Goal: Task Accomplishment & Management: Use online tool/utility

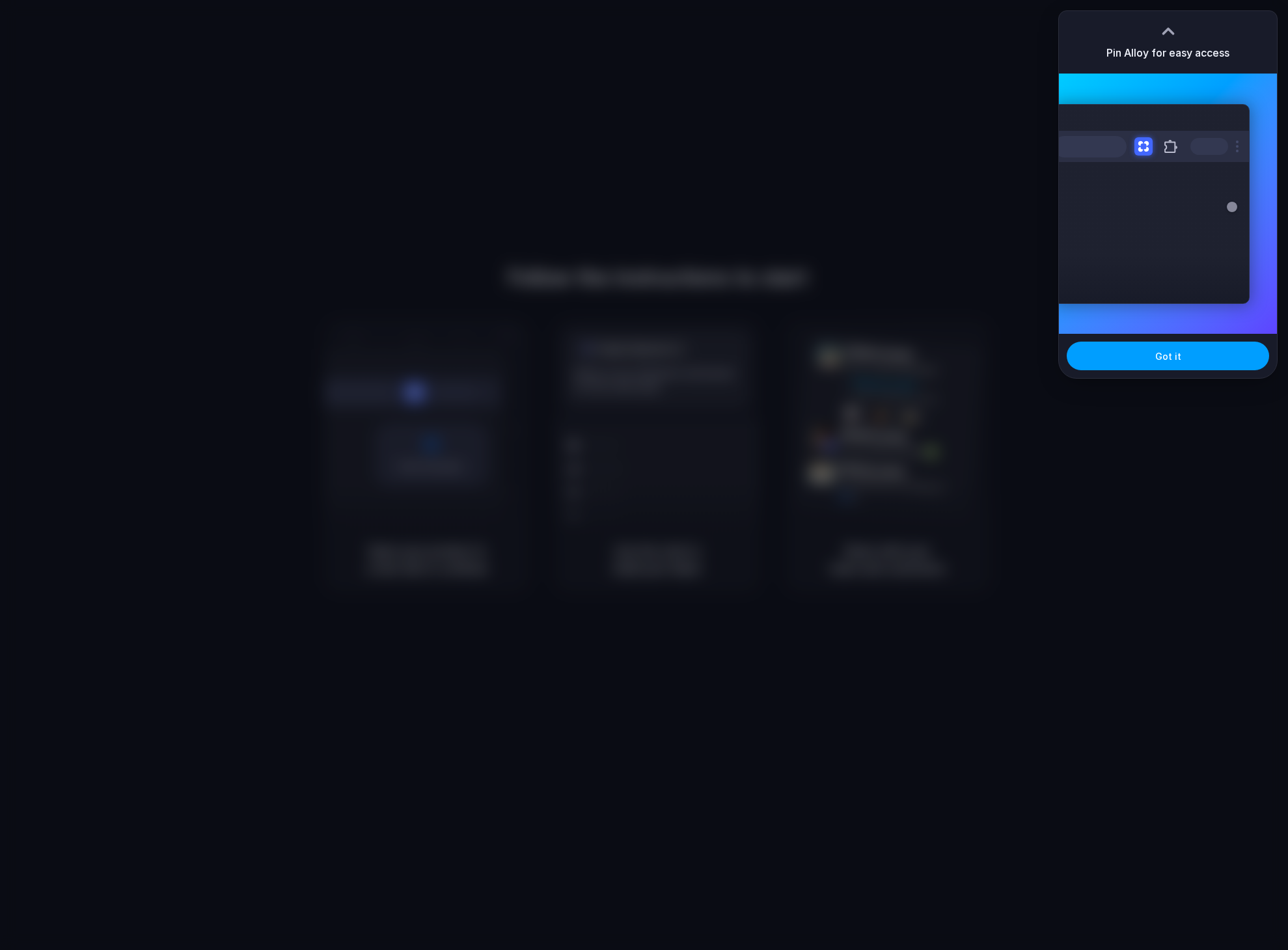
click at [1175, 364] on button "Got it" at bounding box center [1168, 356] width 203 height 29
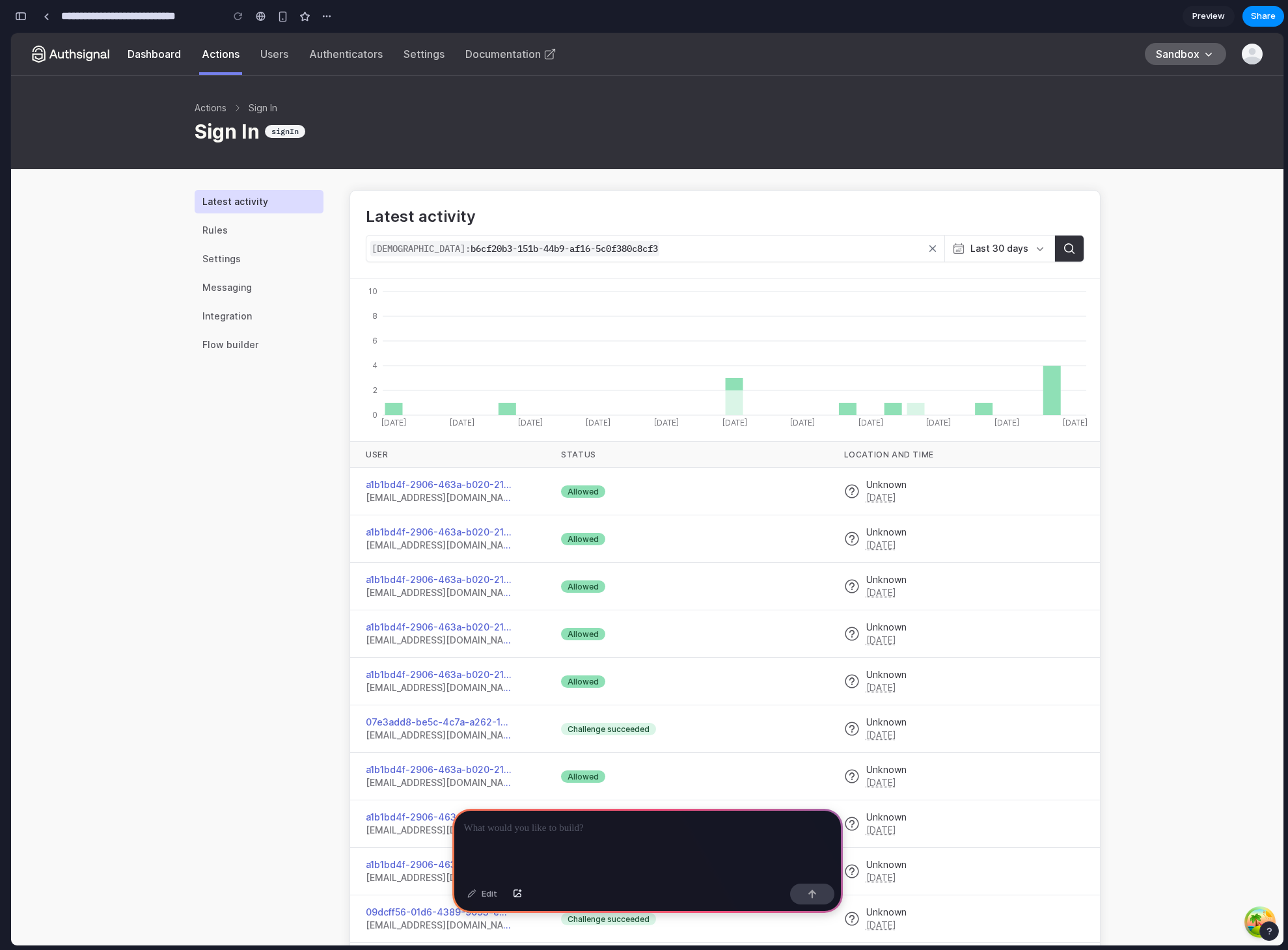
click at [162, 52] on link "Dashboard" at bounding box center [154, 54] width 53 height 13
click at [176, 52] on link "Dashboard" at bounding box center [154, 54] width 53 height 13
click at [289, 56] on link "Users" at bounding box center [275, 54] width 28 height 13
click at [367, 57] on link "Authenticators" at bounding box center [345, 54] width 73 height 13
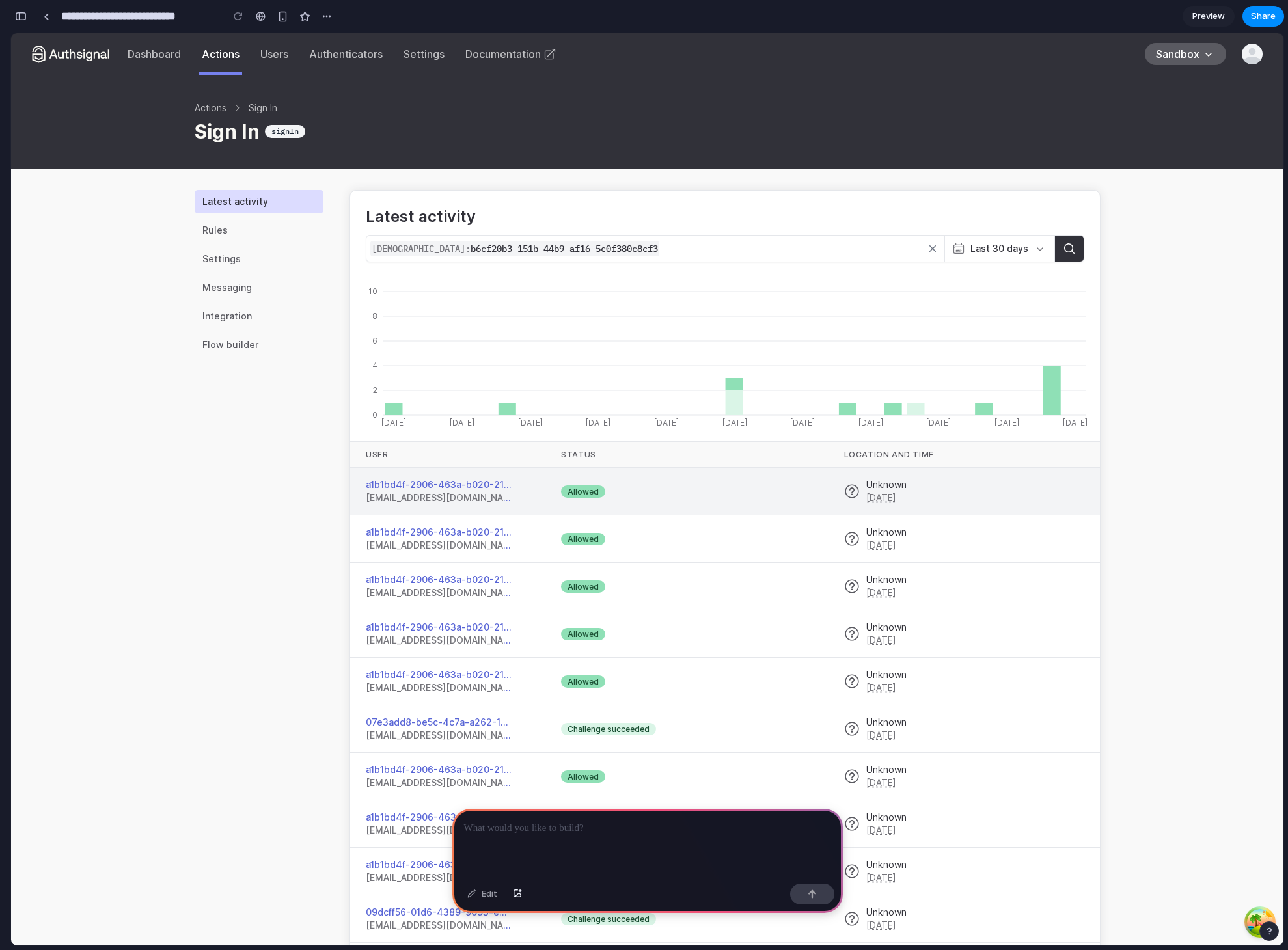
click at [687, 487] on td "Allowed" at bounding box center [686, 492] width 282 height 48
click at [656, 506] on td "Allowed" at bounding box center [686, 492] width 282 height 48
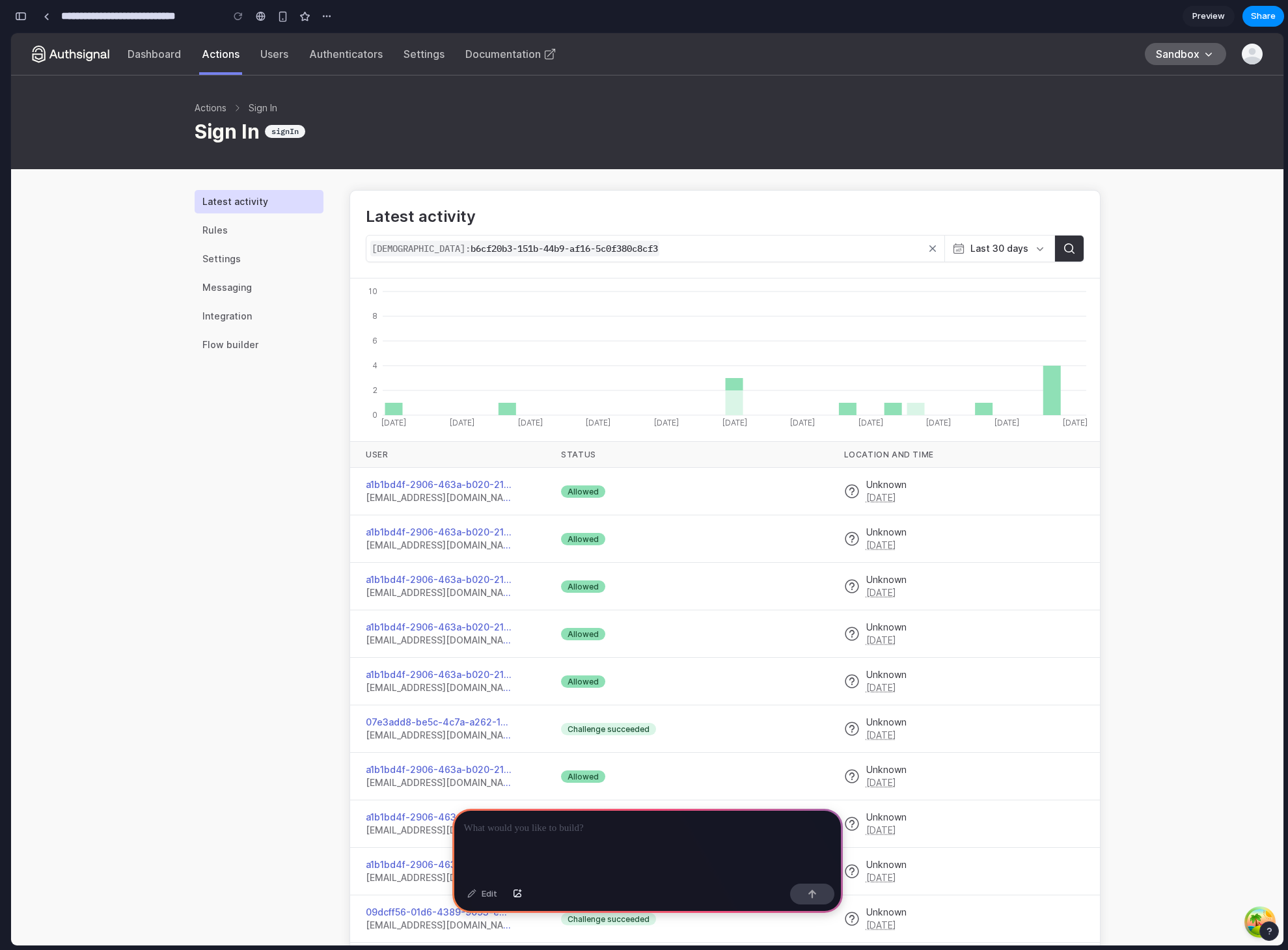
click at [415, 251] on input "**********" at bounding box center [647, 248] width 551 height 26
click at [957, 258] on button "Last 30 days" at bounding box center [999, 248] width 110 height 26
click at [843, 254] on input "**********" at bounding box center [647, 248] width 551 height 26
click at [505, 828] on p at bounding box center [647, 828] width 367 height 15
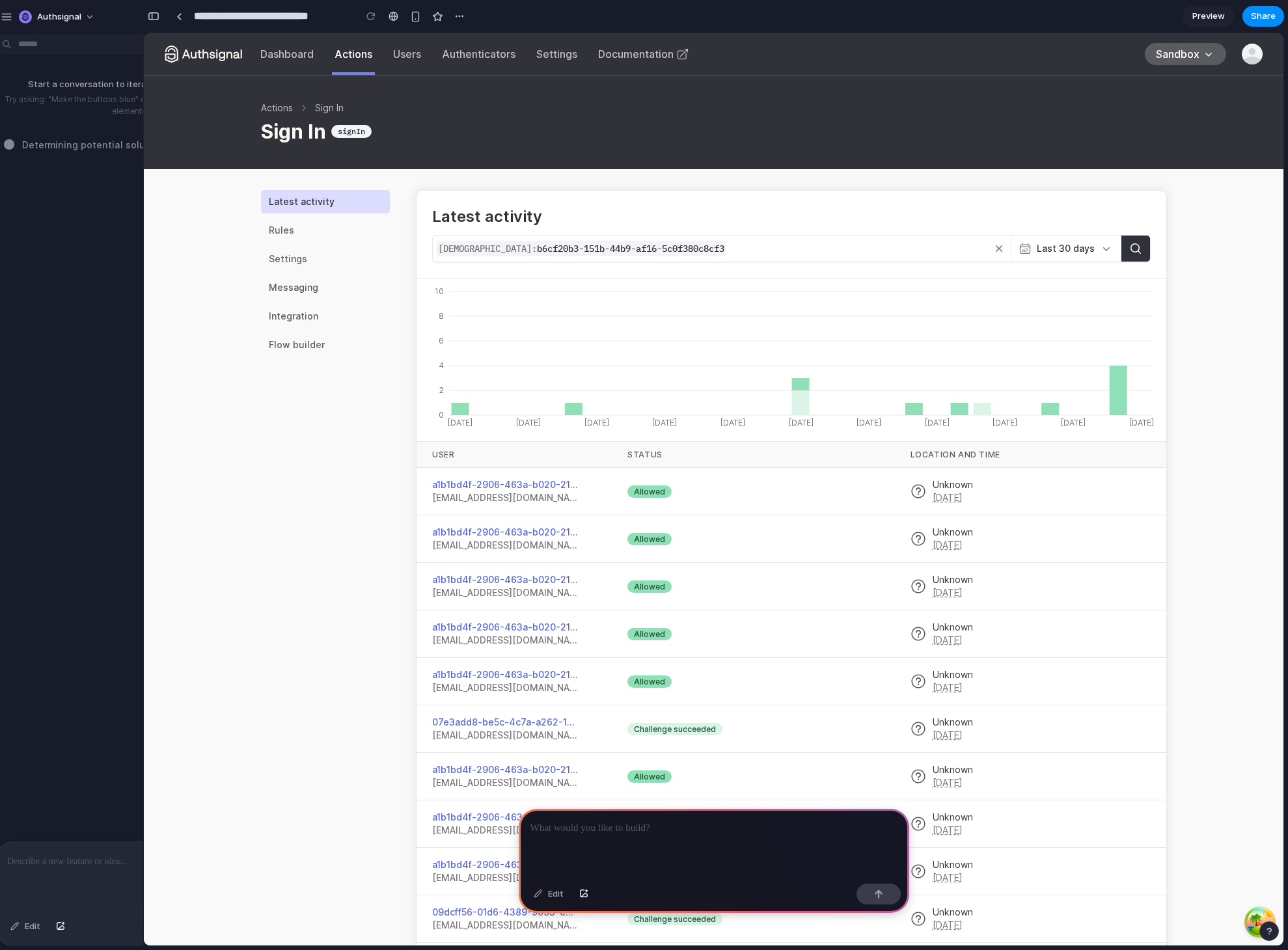
click at [606, 830] on p at bounding box center [714, 828] width 367 height 15
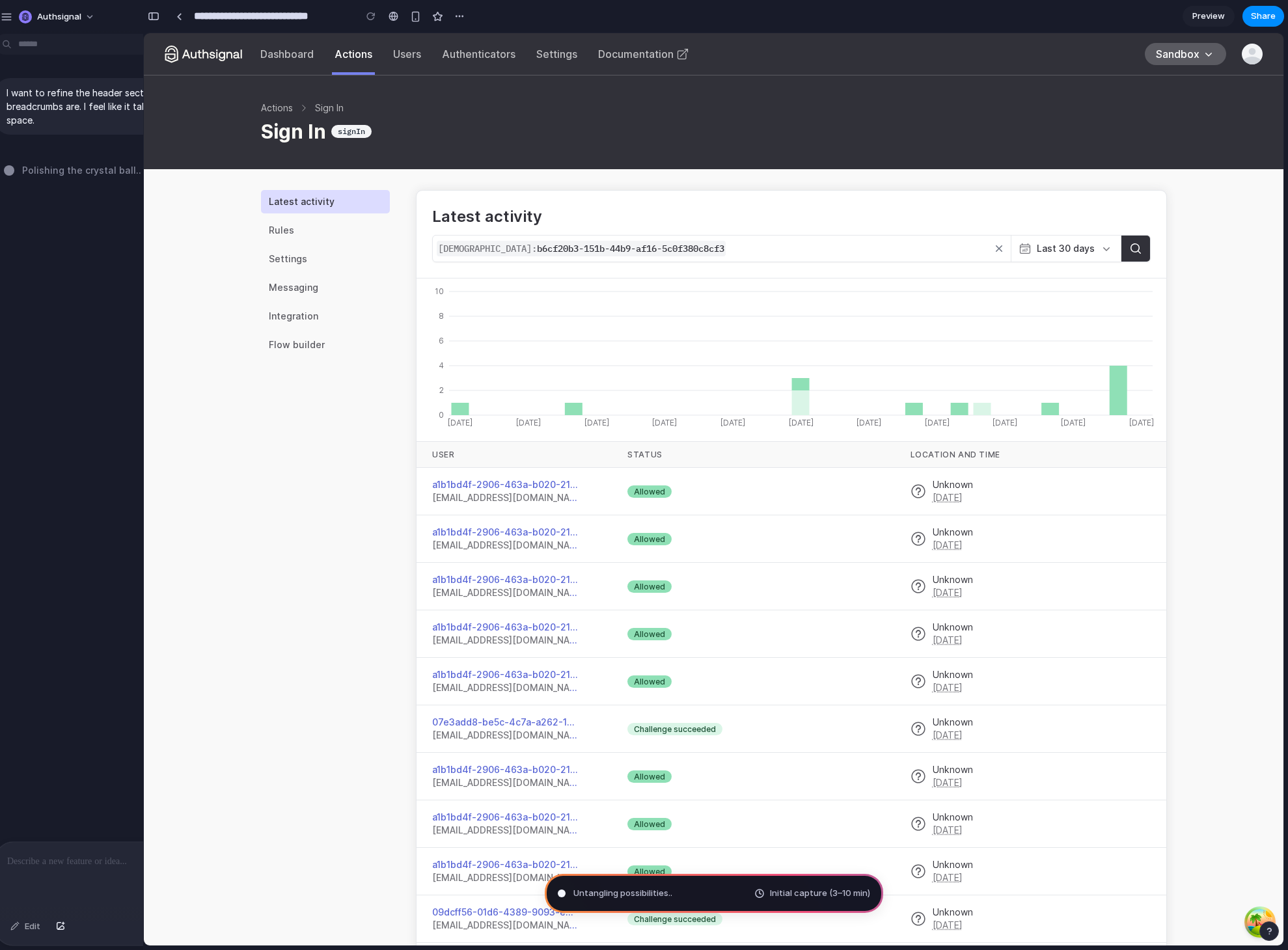
type input "**********"
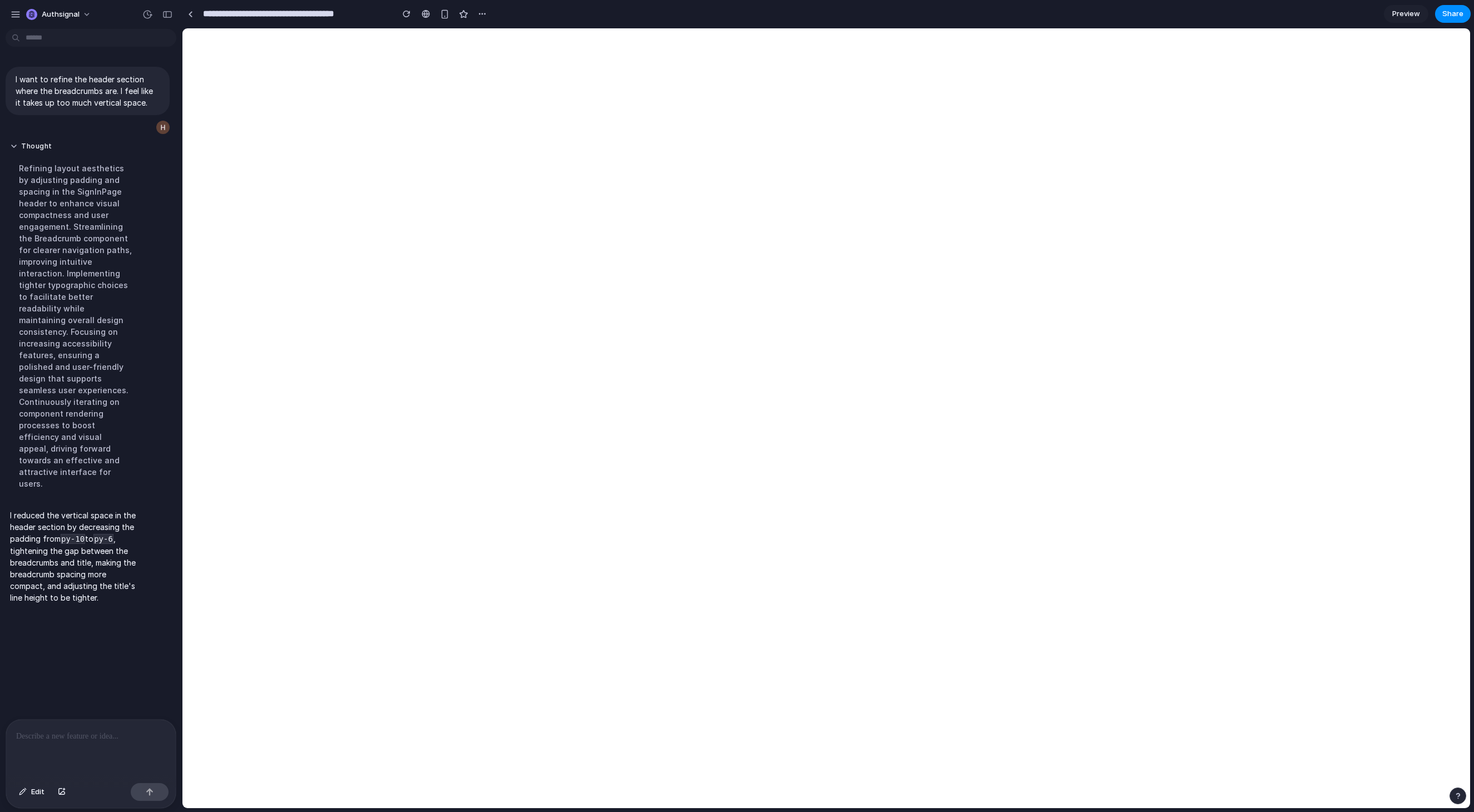
drag, startPoint x: 248, startPoint y: 156, endPoint x: 182, endPoint y: 153, distance: 66.1
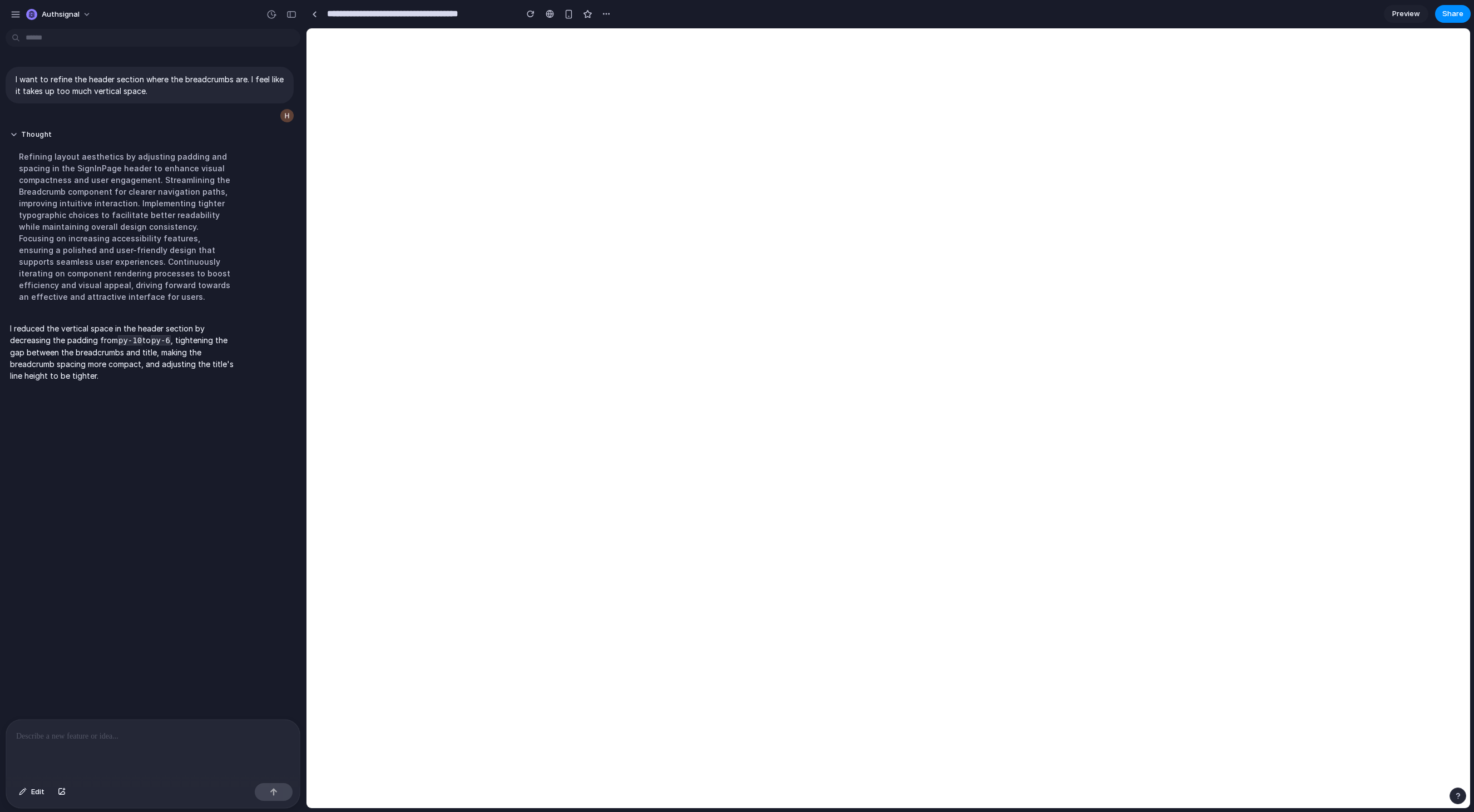
drag, startPoint x: 180, startPoint y: 297, endPoint x: 308, endPoint y: 280, distance: 129.1
drag, startPoint x: 183, startPoint y: 697, endPoint x: 182, endPoint y: 668, distance: 29.0
click at [183, 685] on div "I want to refine the header section where the breadcrumbs are. I feel like it t…" at bounding box center [149, 376] width 299 height 685
click at [109, 745] on div at bounding box center [153, 749] width 294 height 59
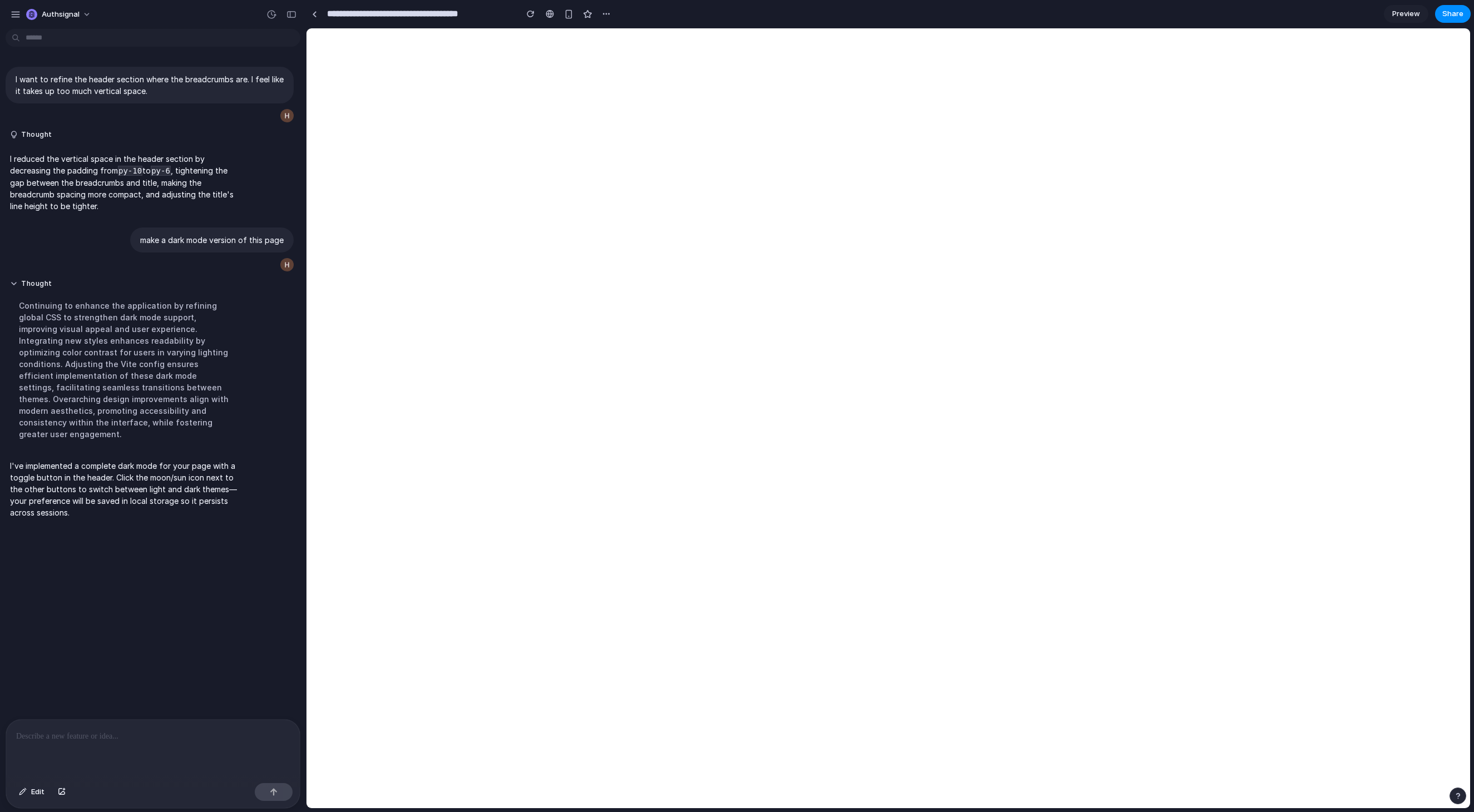
click at [239, 503] on div "I've implemented a complete dark mode for your page with a toggle button in the…" at bounding box center [125, 489] width 239 height 72
click at [93, 746] on div at bounding box center [153, 749] width 294 height 59
click at [82, 16] on button "Authsignal" at bounding box center [59, 14] width 75 height 18
click at [82, 16] on div "Settings Invite members Change theme Sign out" at bounding box center [737, 406] width 1474 height 812
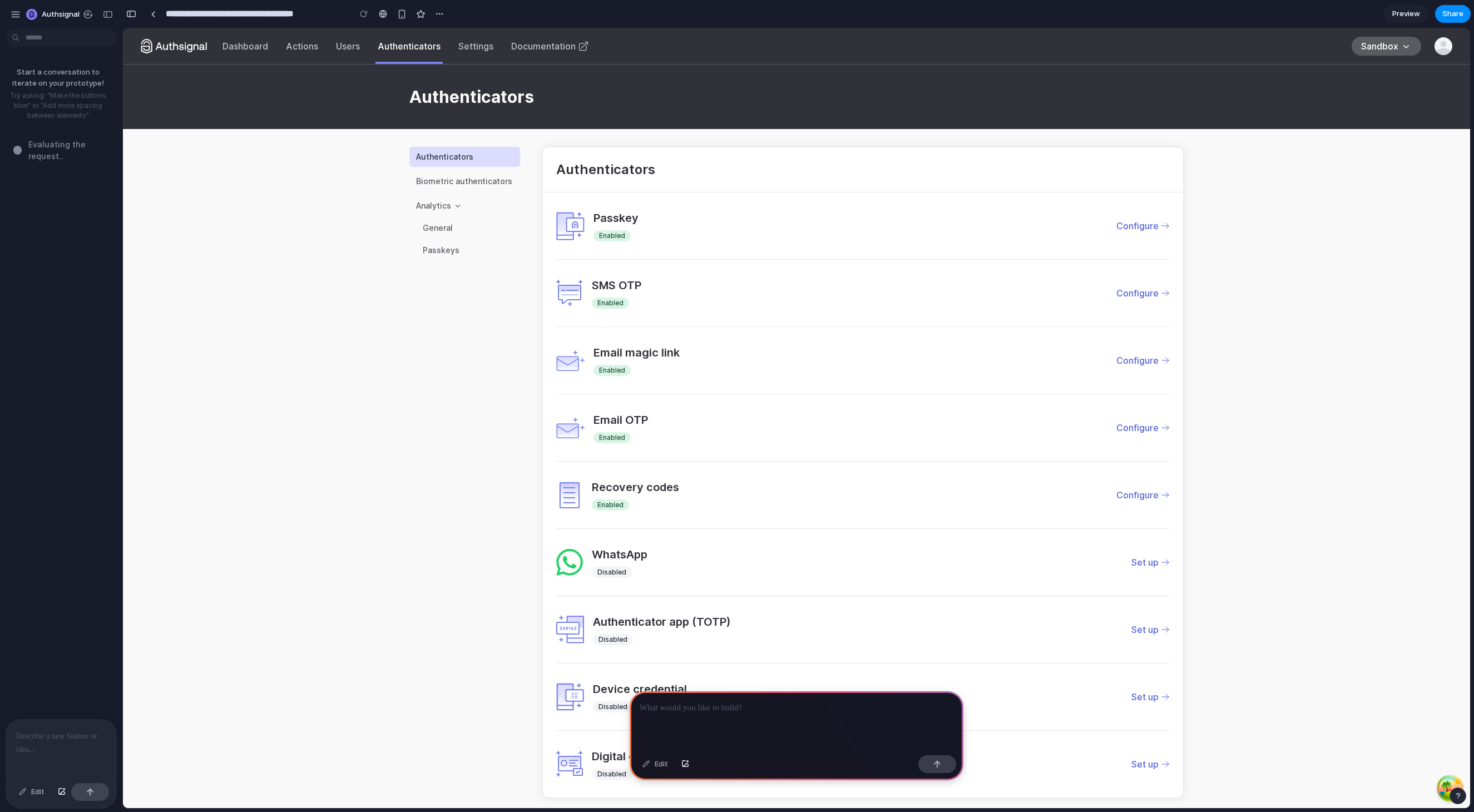
click at [260, 53] on li "Dashboard" at bounding box center [245, 47] width 54 height 36
click at [256, 48] on link "Dashboard" at bounding box center [245, 46] width 45 height 11
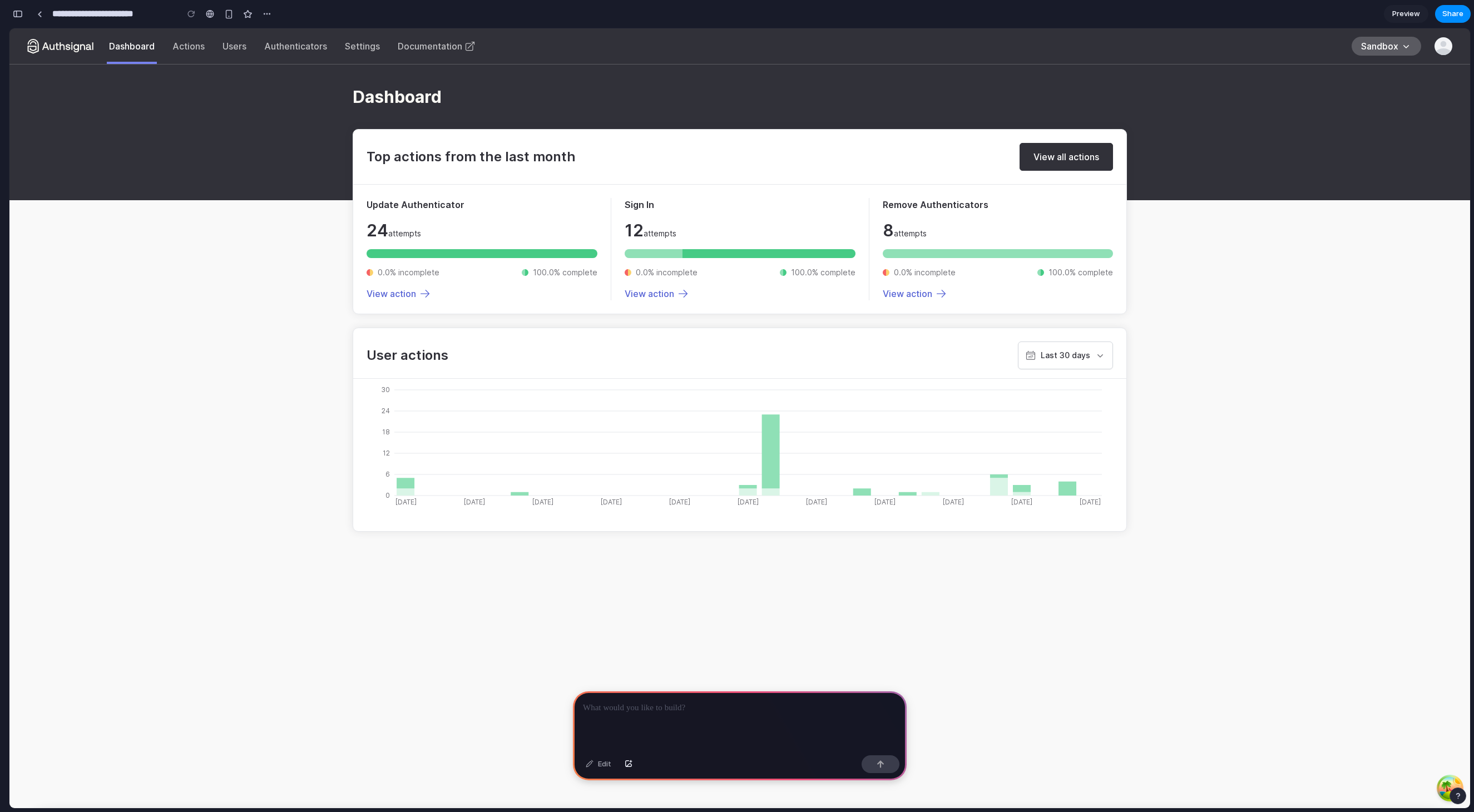
click at [636, 710] on div at bounding box center [739, 721] width 334 height 60
click at [897, 761] on button "button" at bounding box center [880, 764] width 38 height 18
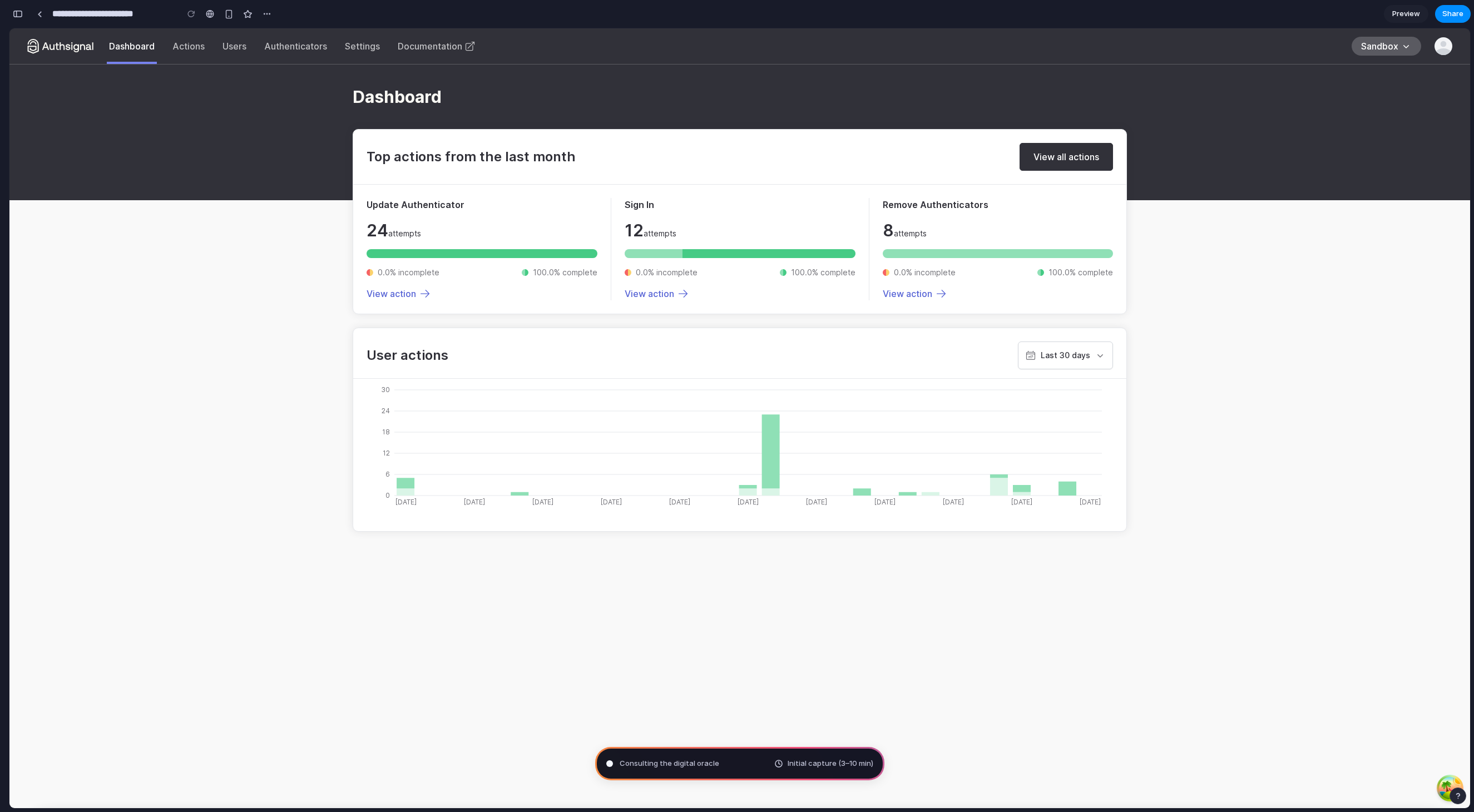
click at [677, 761] on span "Consulting the digital oracle" at bounding box center [670, 763] width 100 height 11
click at [667, 766] on span "Consulting the digital oracle .." at bounding box center [671, 763] width 103 height 11
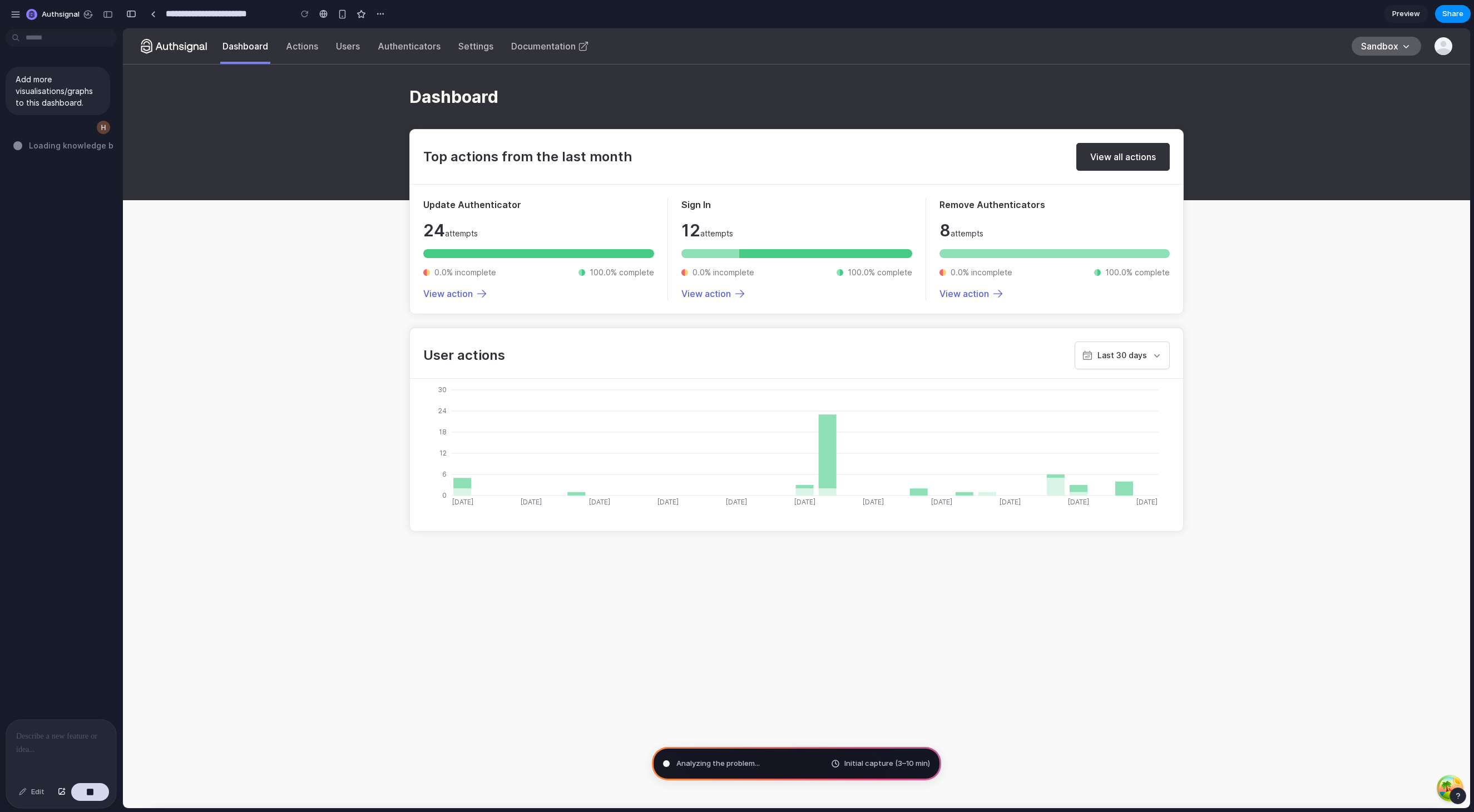
type input "**********"
